Goal: Task Accomplishment & Management: Manage account settings

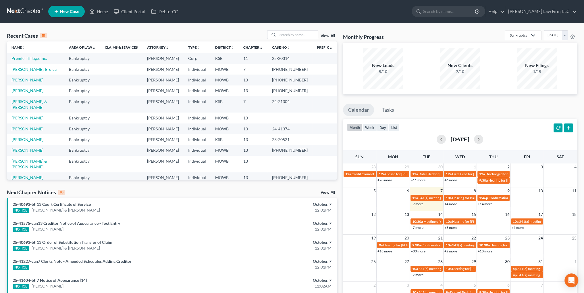
click at [25, 115] on link "[PERSON_NAME]" at bounding box center [27, 117] width 32 height 5
select select "4"
select select "1"
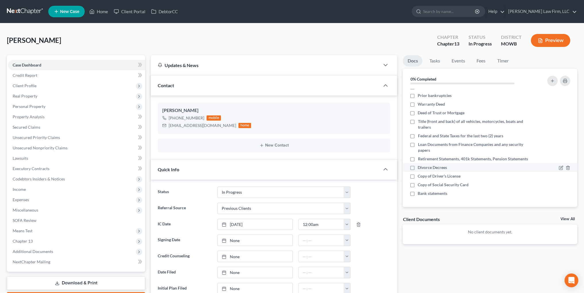
scroll to position [38, 0]
click at [436, 60] on link "Tasks" at bounding box center [435, 60] width 20 height 11
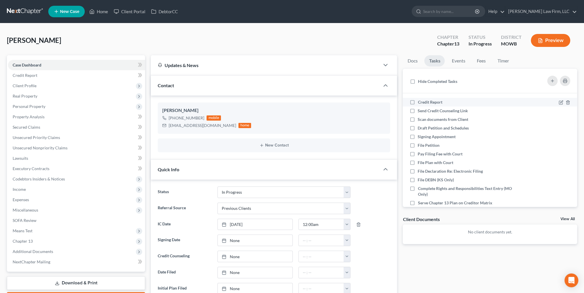
click at [418, 103] on label "Credit Report" at bounding box center [432, 102] width 29 height 6
click at [420, 103] on input "Credit Report" at bounding box center [422, 101] width 4 height 4
checkbox input "true"
click at [418, 128] on label "Draft Petition and Schedules" at bounding box center [446, 128] width 56 height 6
click at [420, 128] on input "Draft Petition and Schedules" at bounding box center [422, 127] width 4 height 4
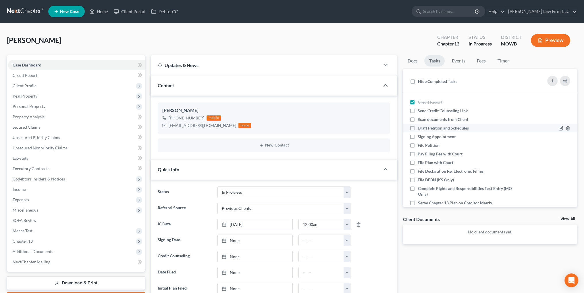
checkbox input "true"
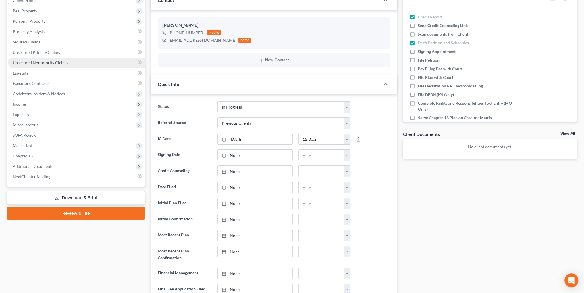
scroll to position [86, 0]
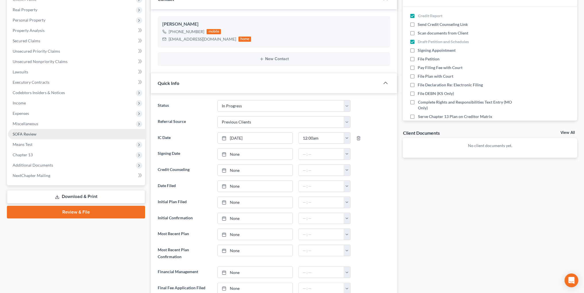
click at [24, 133] on span "SOFA Review" at bounding box center [25, 133] width 24 height 5
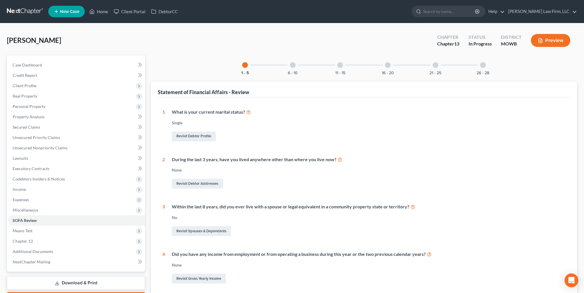
click at [291, 65] on div at bounding box center [293, 65] width 6 height 6
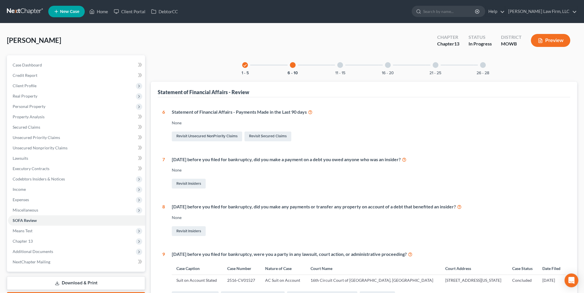
click at [341, 66] on div at bounding box center [340, 65] width 6 height 6
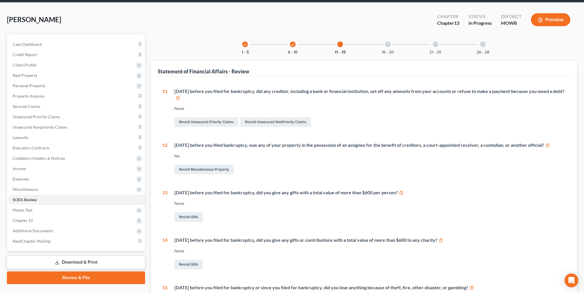
scroll to position [20, 0]
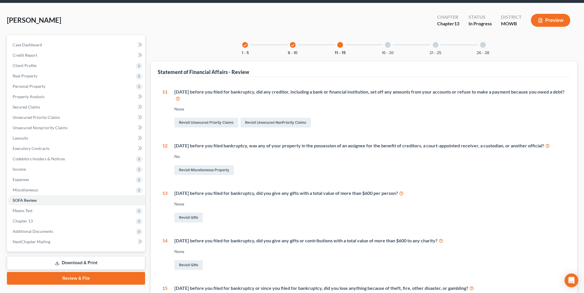
click at [388, 44] on div at bounding box center [388, 45] width 6 height 6
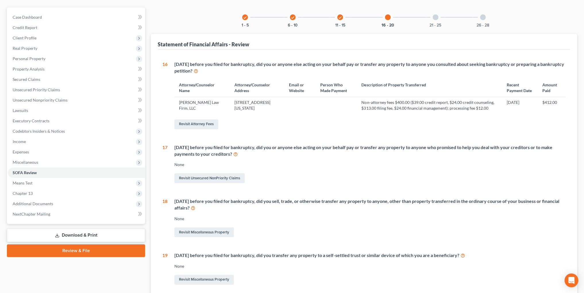
scroll to position [0, 0]
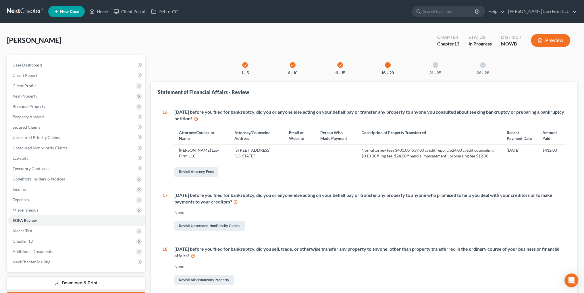
click at [434, 65] on div at bounding box center [436, 65] width 6 height 6
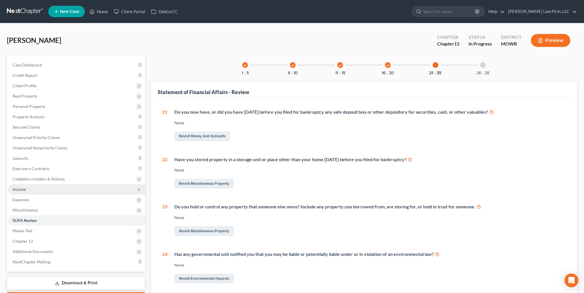
click at [24, 190] on span "Income" at bounding box center [19, 188] width 13 height 5
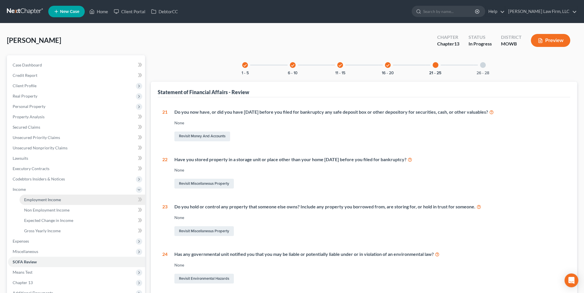
click at [46, 197] on span "Employment Income" at bounding box center [42, 199] width 37 height 5
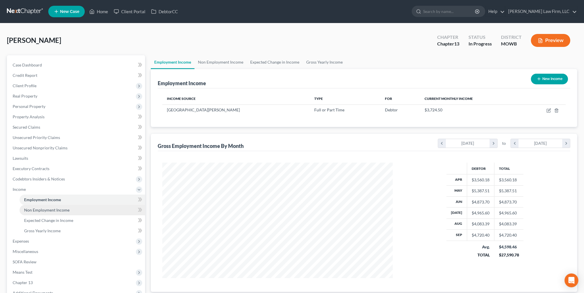
scroll to position [115, 242]
click at [39, 232] on span "Gross Yearly Income" at bounding box center [42, 230] width 36 height 5
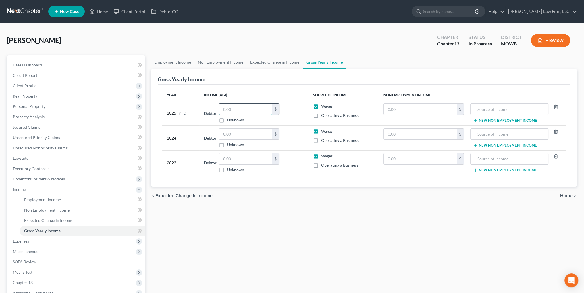
click at [242, 108] on input "text" at bounding box center [245, 108] width 53 height 11
click at [232, 110] on input "text" at bounding box center [245, 108] width 53 height 11
type input "41,150.50"
click at [21, 154] on link "Lawsuits" at bounding box center [76, 158] width 137 height 10
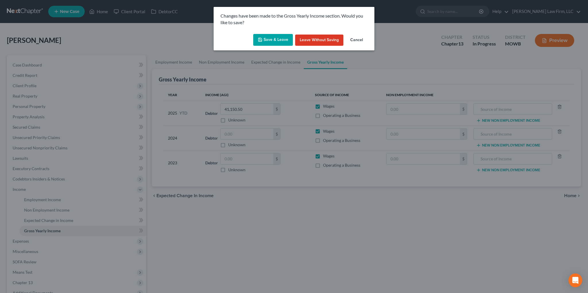
click at [266, 37] on button "Save & Leave" at bounding box center [273, 40] width 40 height 12
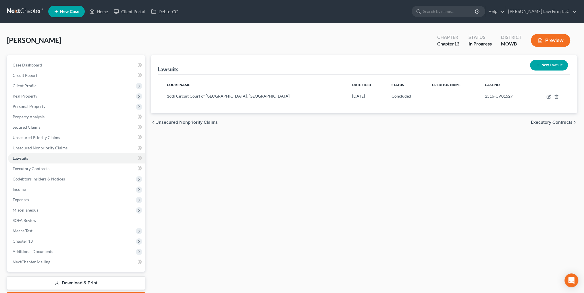
click at [562, 42] on button "Preview" at bounding box center [550, 40] width 39 height 13
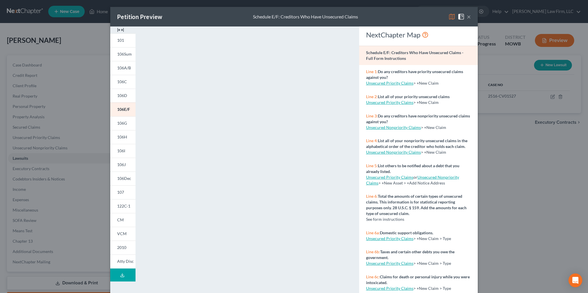
click at [122, 274] on icon at bounding box center [122, 274] width 5 height 5
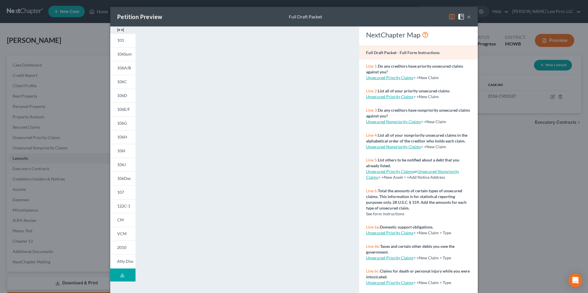
click at [467, 16] on button "×" at bounding box center [469, 16] width 4 height 7
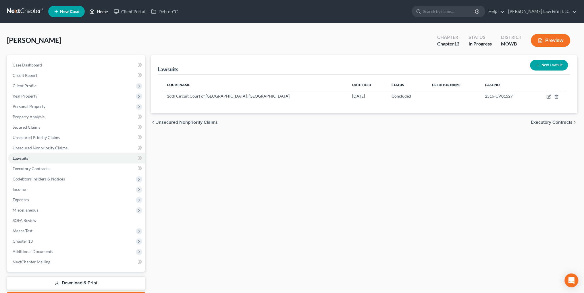
click at [99, 12] on link "Home" at bounding box center [98, 11] width 24 height 10
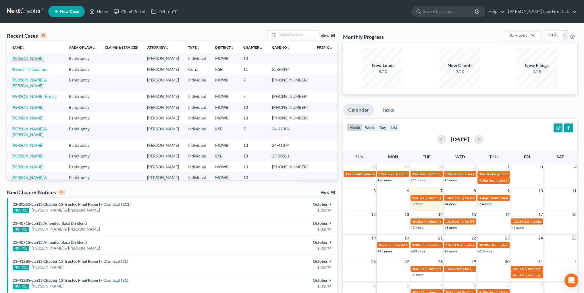
click at [21, 57] on link "[PERSON_NAME]" at bounding box center [27, 58] width 32 height 5
select select "1"
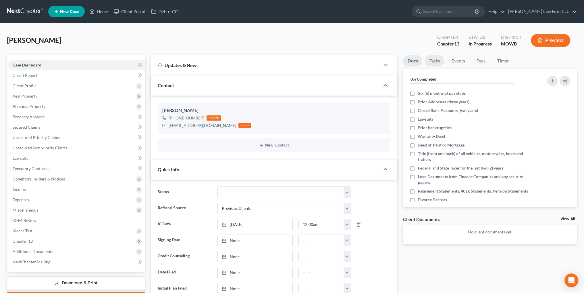
click at [434, 58] on link "Tasks" at bounding box center [435, 60] width 20 height 11
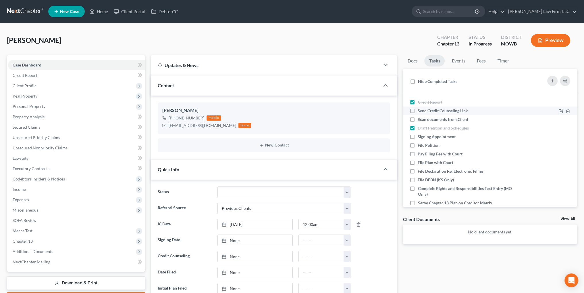
click at [418, 109] on label "Send Credit Counseling Link" at bounding box center [445, 111] width 55 height 6
click at [420, 109] on input "Send Credit Counseling Link" at bounding box center [422, 110] width 4 height 4
checkbox input "true"
click at [104, 12] on link "Home" at bounding box center [98, 11] width 24 height 10
